Goal: Check status: Check status

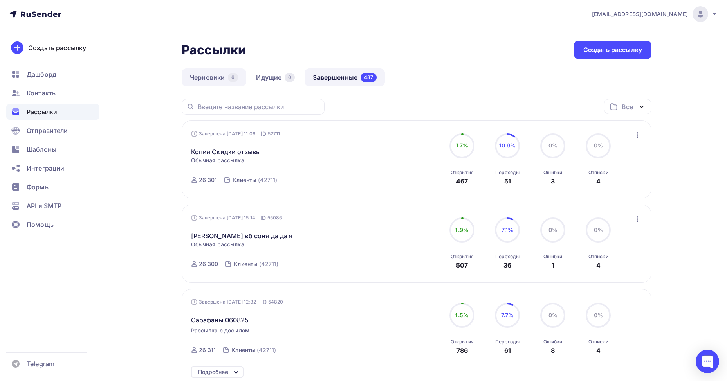
click at [233, 76] on div "6" at bounding box center [233, 77] width 10 height 9
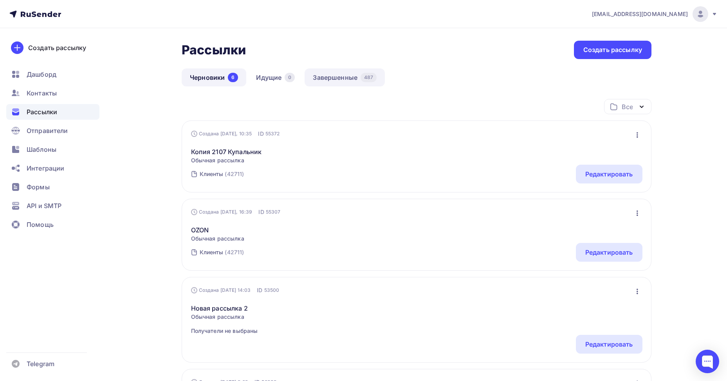
click at [339, 76] on link "Завершенные 487" at bounding box center [345, 78] width 80 height 18
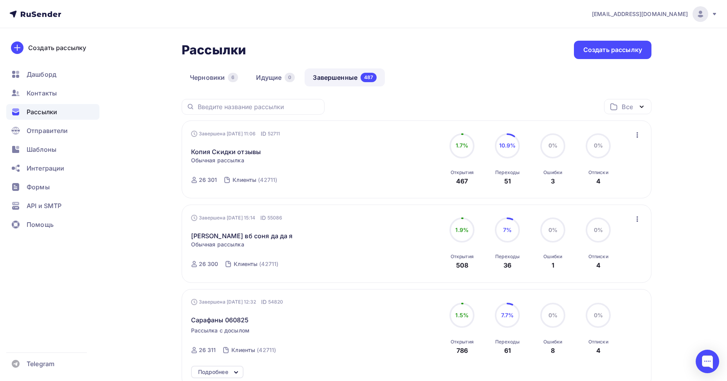
scroll to position [39, 0]
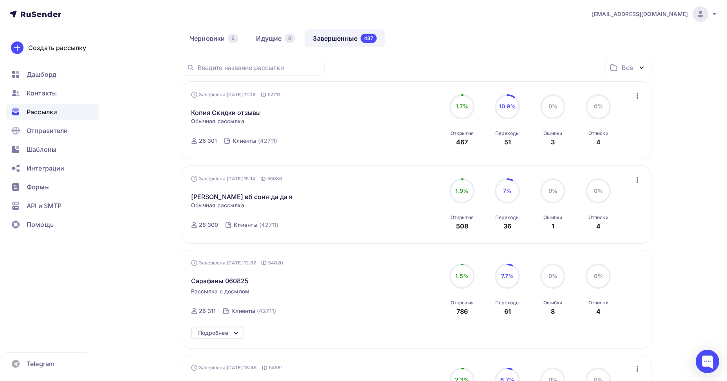
click at [224, 327] on div "Подробнее" at bounding box center [217, 333] width 52 height 13
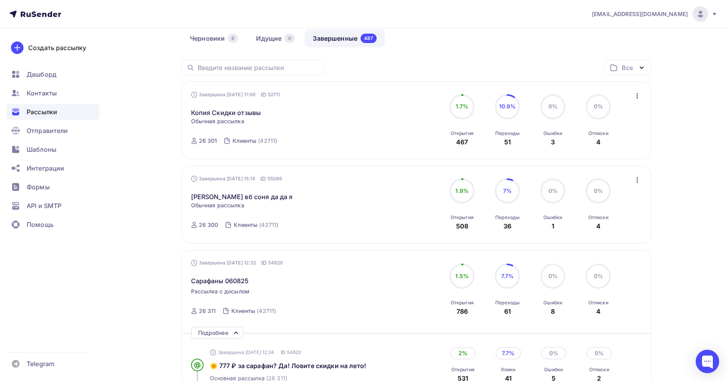
click at [226, 330] on div "Подробнее" at bounding box center [213, 333] width 30 height 9
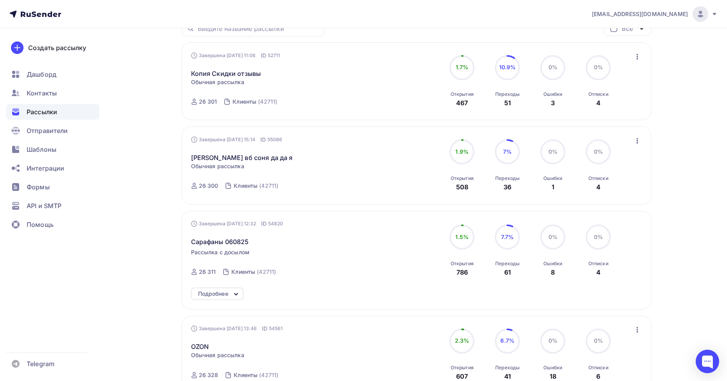
scroll to position [117, 0]
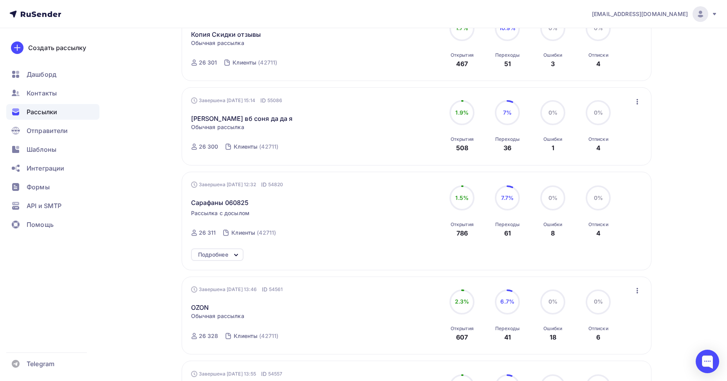
click at [237, 256] on icon at bounding box center [236, 256] width 3 height 2
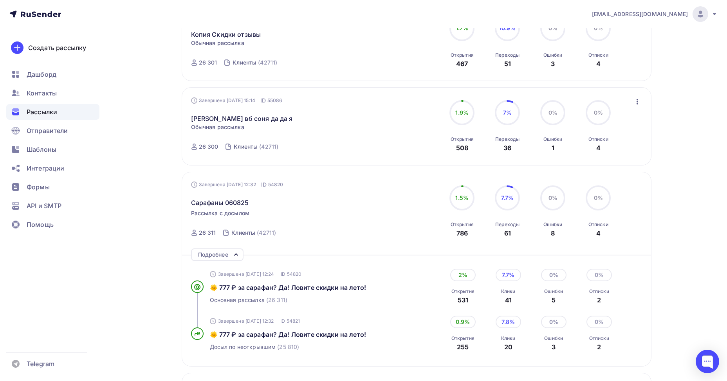
click at [237, 256] on icon at bounding box center [235, 254] width 9 height 9
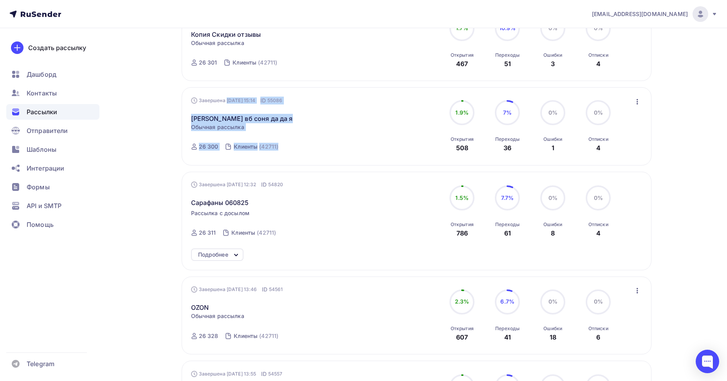
drag, startPoint x: 279, startPoint y: 139, endPoint x: 192, endPoint y: 94, distance: 98.4
click at [192, 94] on div "Завершена [DATE] 15:14 ID 55086 Брюки вб соня да да я Статистика Обзор рассылки…" at bounding box center [417, 126] width 470 height 78
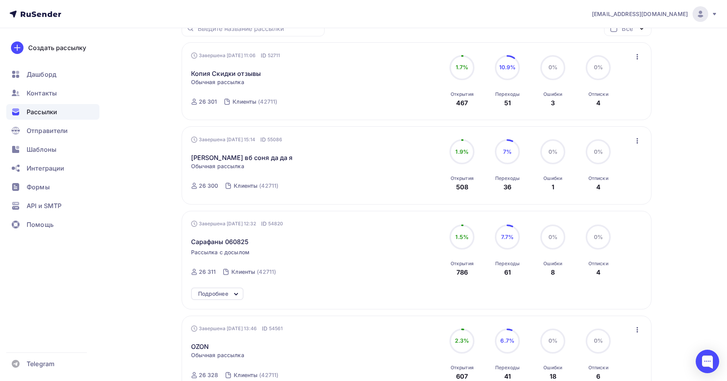
scroll to position [0, 0]
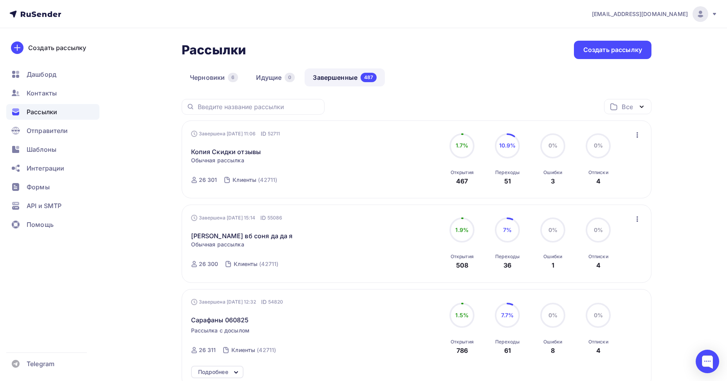
drag, startPoint x: 195, startPoint y: 133, endPoint x: 634, endPoint y: 183, distance: 442.3
click at [634, 183] on div "Завершена [DATE] 11:06 ID 52711 Копия Скидки отзывы Статистика Обзор рассылки К…" at bounding box center [417, 160] width 452 height 60
copy div "Завершена [DATE] 11:06 ID 52711 Копия Скидки отзывы Статистика Обзор рассылки К…"
click at [632, 180] on div "Завершена [DATE] 11:06 ID 52711 Копия Скидки отзывы Статистика Обзор рассылки К…" at bounding box center [417, 160] width 452 height 60
click at [629, 109] on div "Все" at bounding box center [627, 106] width 11 height 9
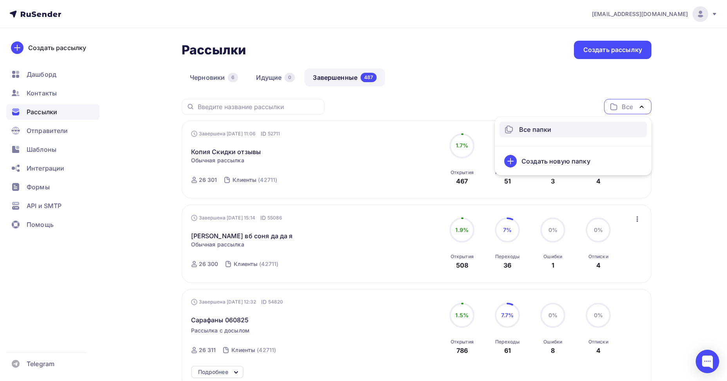
click at [564, 97] on div "Черновики 6 Идущие 0 Завершенные 487" at bounding box center [417, 84] width 470 height 31
